Goal: Task Accomplishment & Management: Use online tool/utility

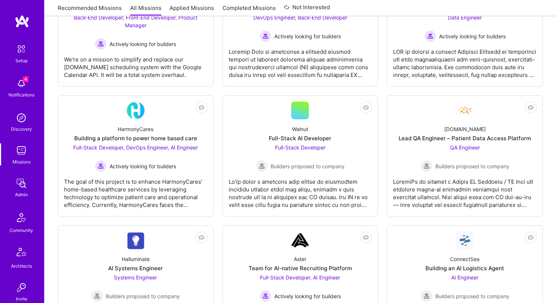
scroll to position [211, 0]
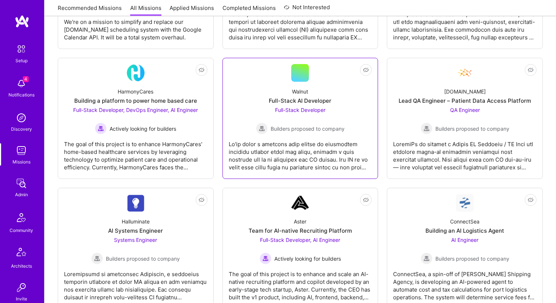
click at [250, 110] on div "Walnut Full-Stack AI Developer Full-Stack Developer Builders proposed to company" at bounding box center [300, 108] width 143 height 53
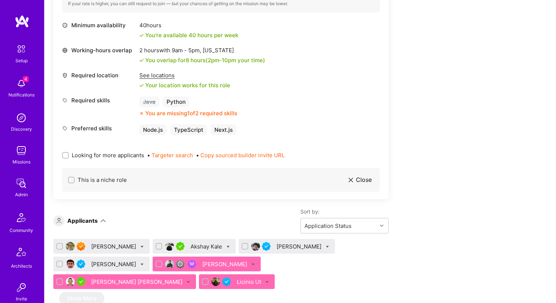
scroll to position [307, 0]
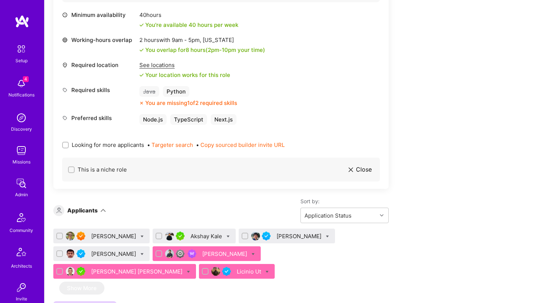
drag, startPoint x: 232, startPoint y: 147, endPoint x: 220, endPoint y: 146, distance: 12.2
click at [232, 147] on button "Copy sourced builder invite URL" at bounding box center [242, 145] width 84 height 8
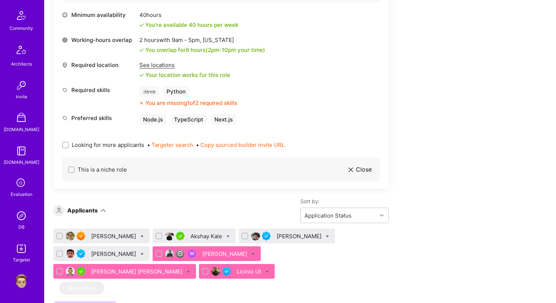
click at [24, 280] on img at bounding box center [21, 281] width 15 height 15
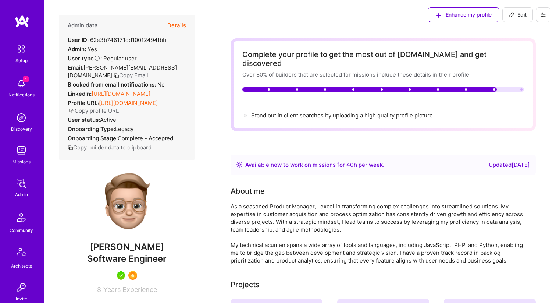
click at [114, 132] on strong "Onboarding Type:" at bounding box center [91, 128] width 47 height 7
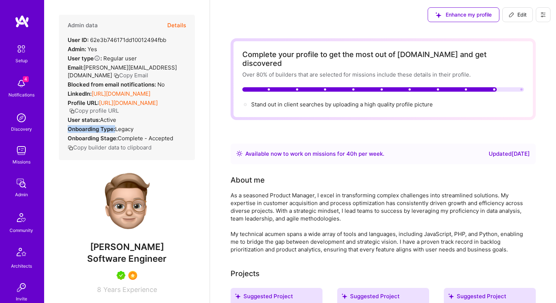
drag, startPoint x: 113, startPoint y: 136, endPoint x: 103, endPoint y: 146, distance: 13.3
click at [71, 132] on strong "Onboarding Type:" at bounding box center [91, 128] width 47 height 7
drag, startPoint x: 117, startPoint y: 146, endPoint x: 69, endPoint y: 146, distance: 48.6
click at [65, 145] on div "Admin data Details User ID: 62e3b746171dd10012494fbb Admin: Yes User type Regul…" at bounding box center [127, 87] width 136 height 145
copy strong "Onboarding Stage:"
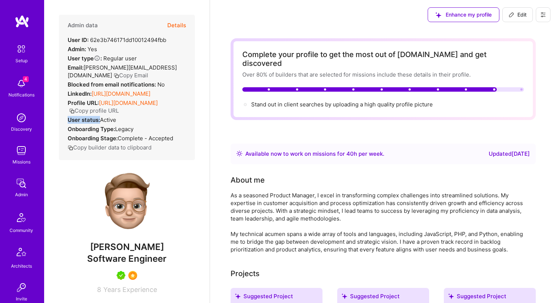
drag, startPoint x: 69, startPoint y: 128, endPoint x: 53, endPoint y: 128, distance: 16.2
click at [53, 128] on div "Admin data Details User ID: 62e3b746171dd10012494fbb Admin: Yes User type Regul…" at bounding box center [127, 151] width 166 height 303
copy strong "User status:"
drag, startPoint x: 115, startPoint y: 146, endPoint x: 51, endPoint y: 143, distance: 64.1
click at [51, 143] on div "Admin data Details User ID: 62e3b746171dd10012494fbb Admin: Yes User type Regul…" at bounding box center [127, 151] width 166 height 303
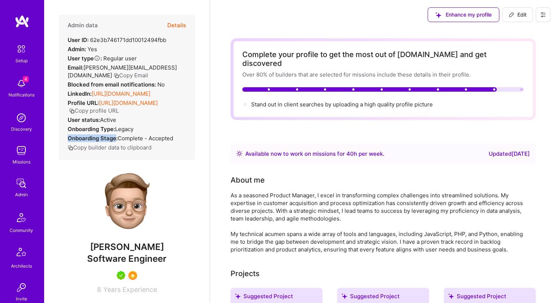
copy strong "Onboarding Stage"
